Goal: Find specific page/section: Find specific page/section

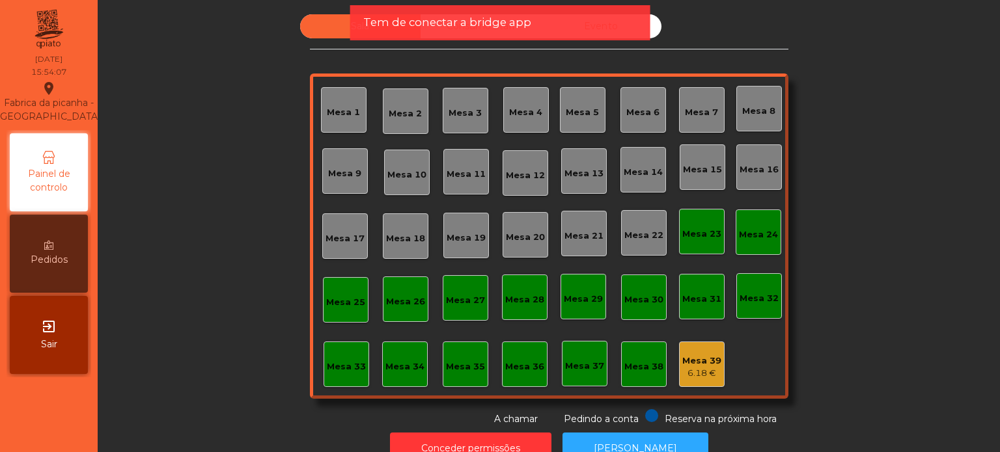
click at [433, 12] on div "Tem de conectar a bridge app" at bounding box center [500, 22] width 300 height 35
click at [424, 298] on div "Mesa 1 Mesa 2 Mesa 3 Mesa 4 Mesa 5 Mesa 6 Mesa 7 Mesa 8 Mesa 9 [GEOGRAPHIC_DATA…" at bounding box center [549, 236] width 478 height 325
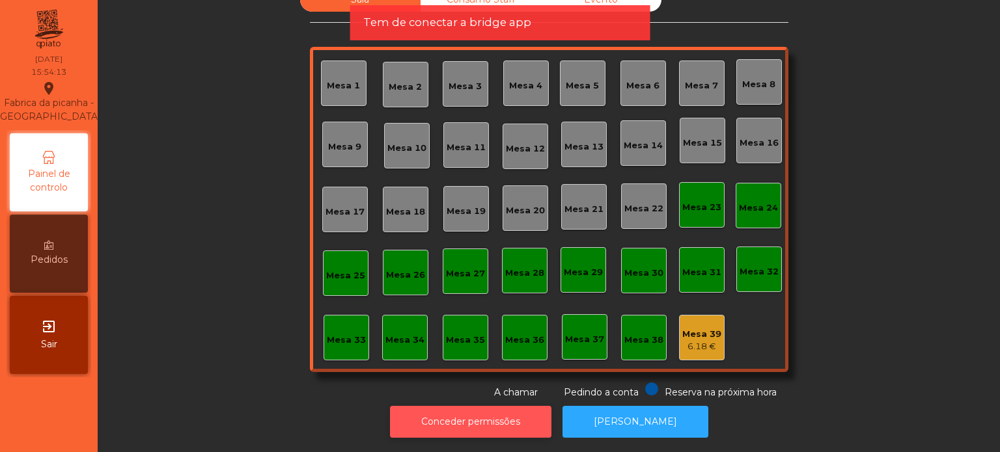
click at [462, 406] on button "Conceder permissões" at bounding box center [470, 422] width 161 height 32
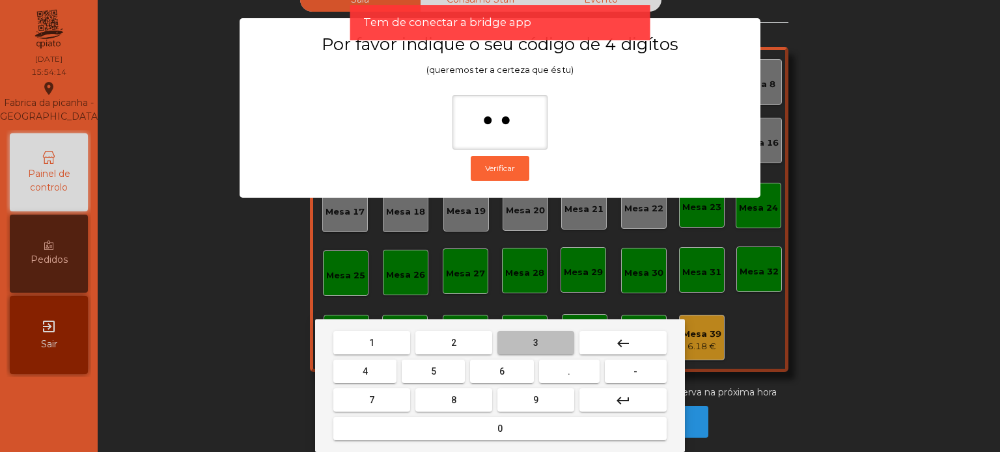
type input "***"
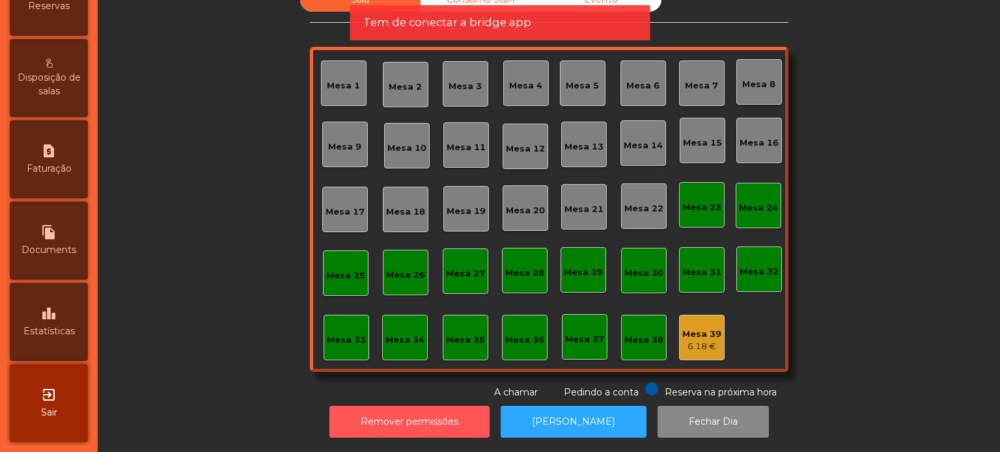
scroll to position [515, 0]
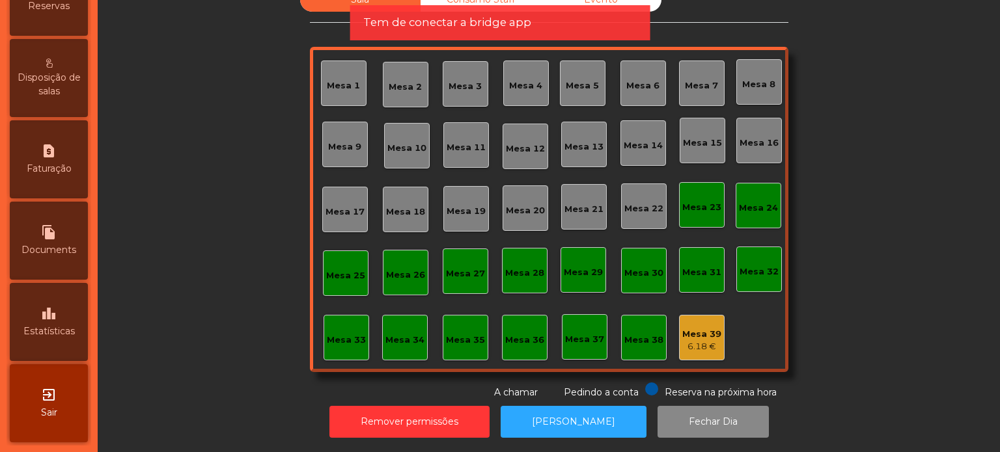
click at [61, 326] on span "Estatísticas" at bounding box center [48, 332] width 51 height 14
